Goal: Task Accomplishment & Management: Use online tool/utility

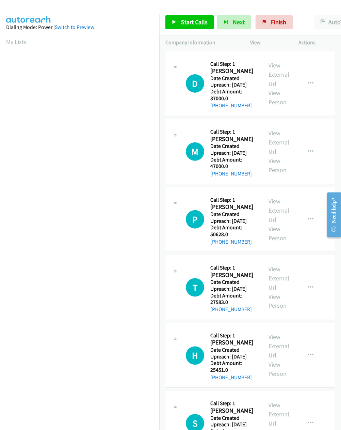
scroll to position [0, 2]
click at [187, 21] on span "Start Calls" at bounding box center [194, 22] width 27 height 8
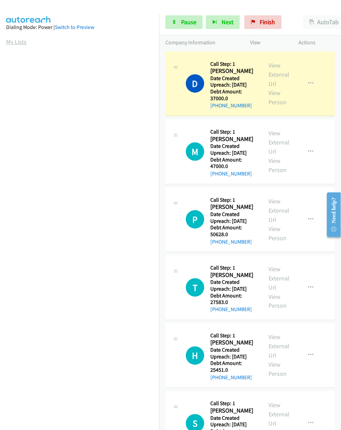
click at [12, 42] on link "My Lists" at bounding box center [16, 42] width 20 height 8
click at [193, 21] on span "Pause" at bounding box center [188, 22] width 15 height 8
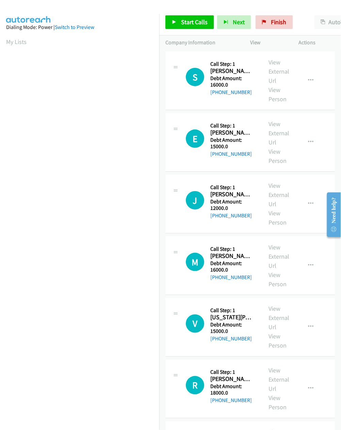
scroll to position [0, 2]
click at [1, 88] on aside "Dialing Mode: Power | Switch to Preview My Lists" at bounding box center [79, 202] width 159 height 377
drag, startPoint x: 94, startPoint y: 389, endPoint x: 105, endPoint y: 373, distance: 19.2
click at [94, 389] on aside "Dialing Mode: Power | Switch to Preview My Lists" at bounding box center [79, 202] width 159 height 377
click at [79, 399] on nav "Dialing Mode: Power | Switch to Preview My Lists" at bounding box center [80, 229] width 160 height 430
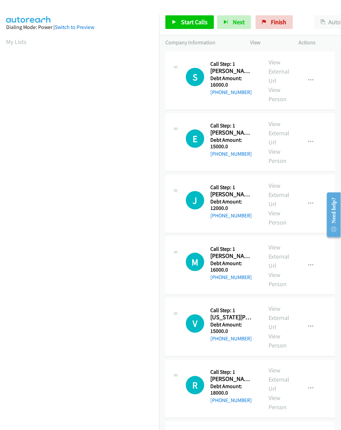
click at [161, 289] on td "M Callback Scheduled Call Step: 1 Marc Thomas America/Los_Angeles Debt Amount: …" at bounding box center [250, 266] width 182 height 62
click at [6, 44] on link "My Lists" at bounding box center [16, 42] width 20 height 8
